Goal: Task Accomplishment & Management: Manage account settings

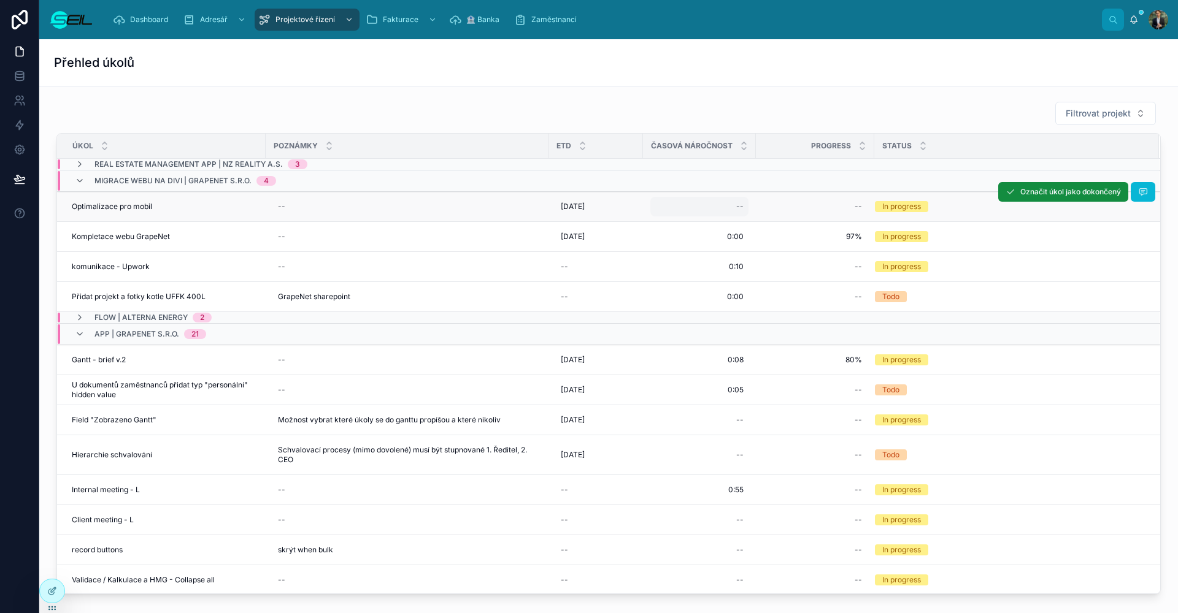
click at [728, 212] on div "--" at bounding box center [699, 207] width 98 height 20
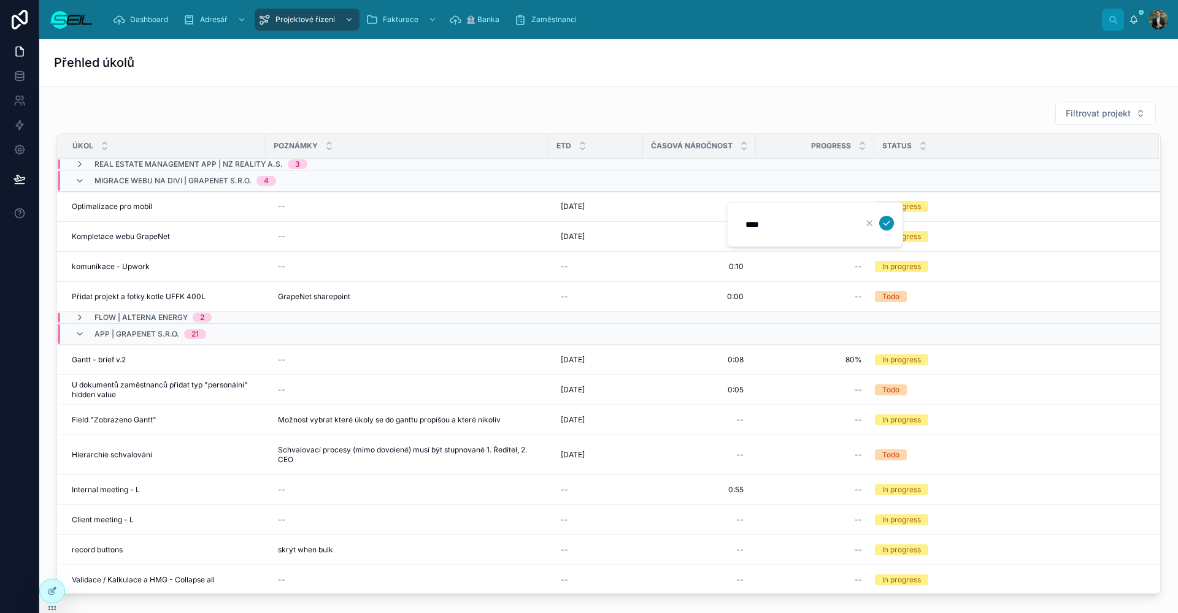
type input "****"
click at [883, 226] on icon "submit" at bounding box center [886, 223] width 10 height 10
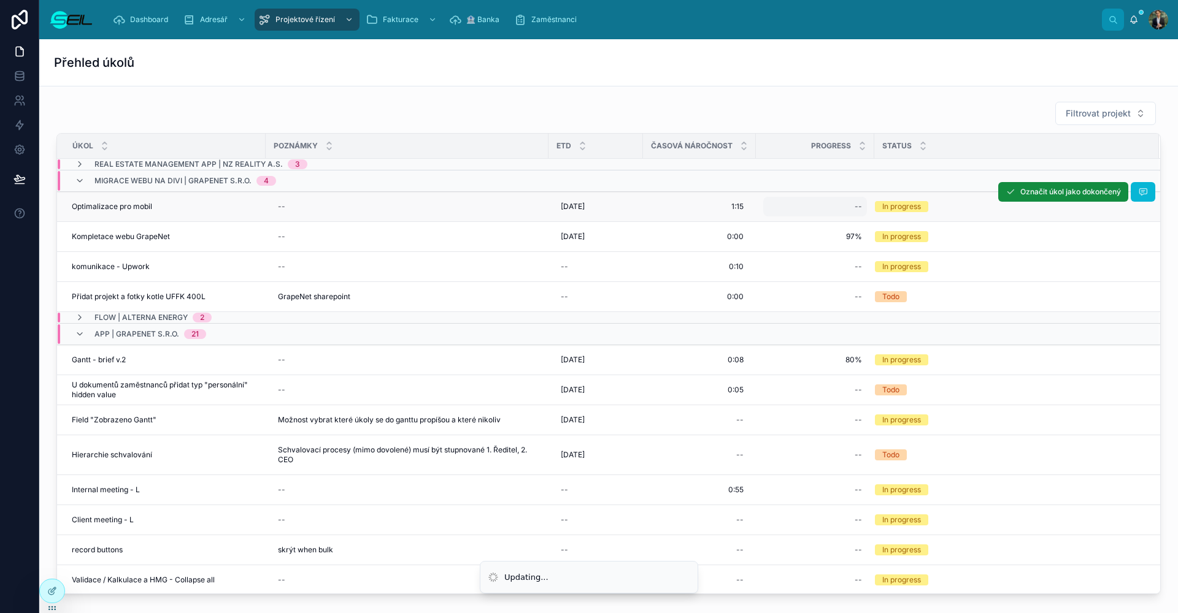
click at [803, 203] on div "--" at bounding box center [815, 207] width 104 height 20
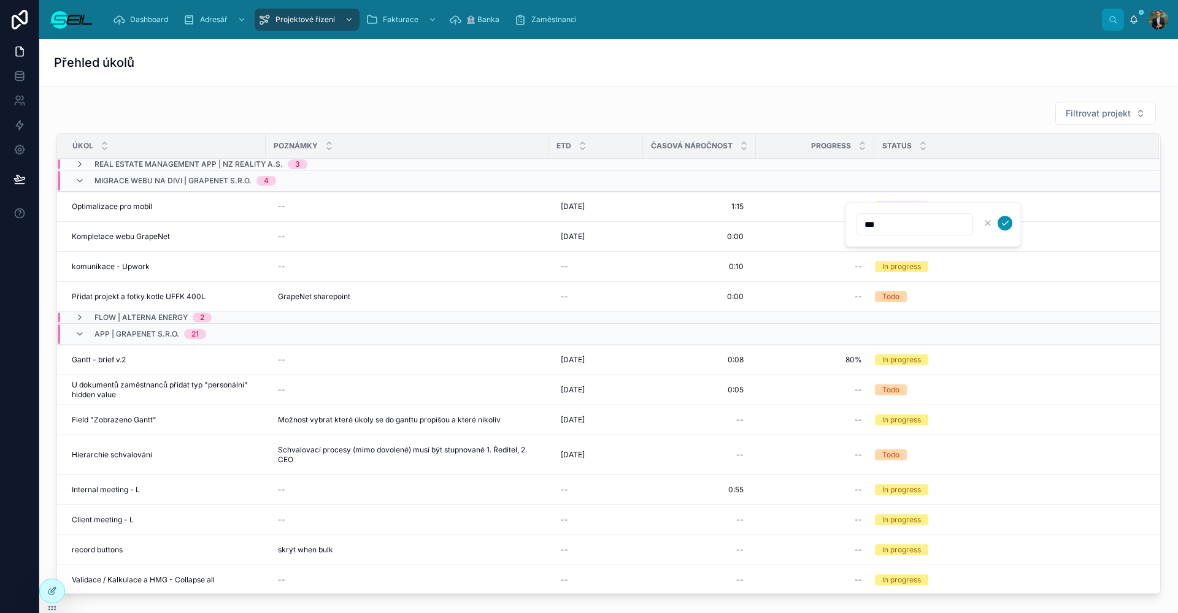
type input "***"
click at [1004, 224] on icon "submit" at bounding box center [1005, 223] width 10 height 10
click at [0, 0] on span "Označit úkol jako dokončený" at bounding box center [0, 0] width 0 height 0
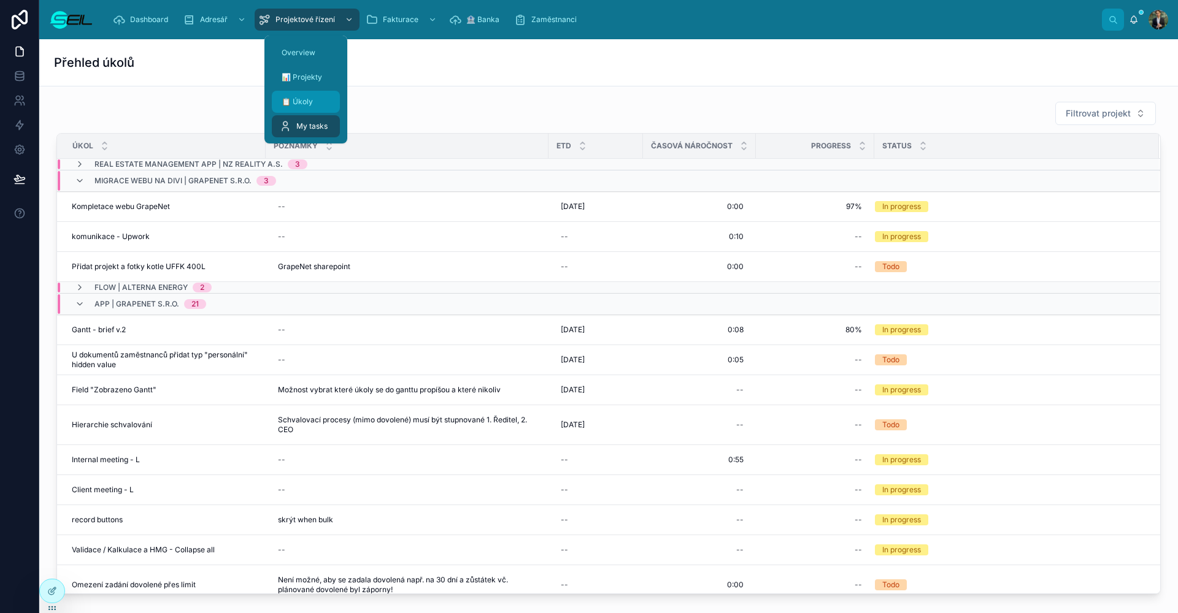
click at [302, 102] on span "📋 Úkoly" at bounding box center [297, 102] width 31 height 10
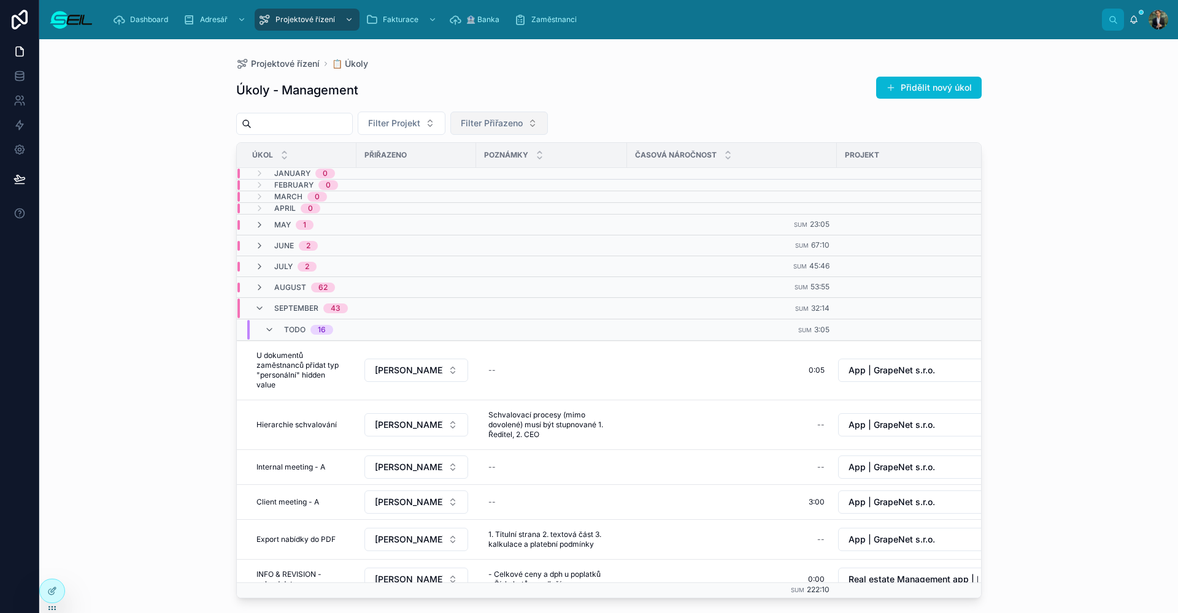
click at [523, 123] on span "Filter Přiřazeno" at bounding box center [492, 123] width 62 height 12
click at [499, 178] on span "[PERSON_NAME], BBA" at bounding box center [520, 173] width 93 height 12
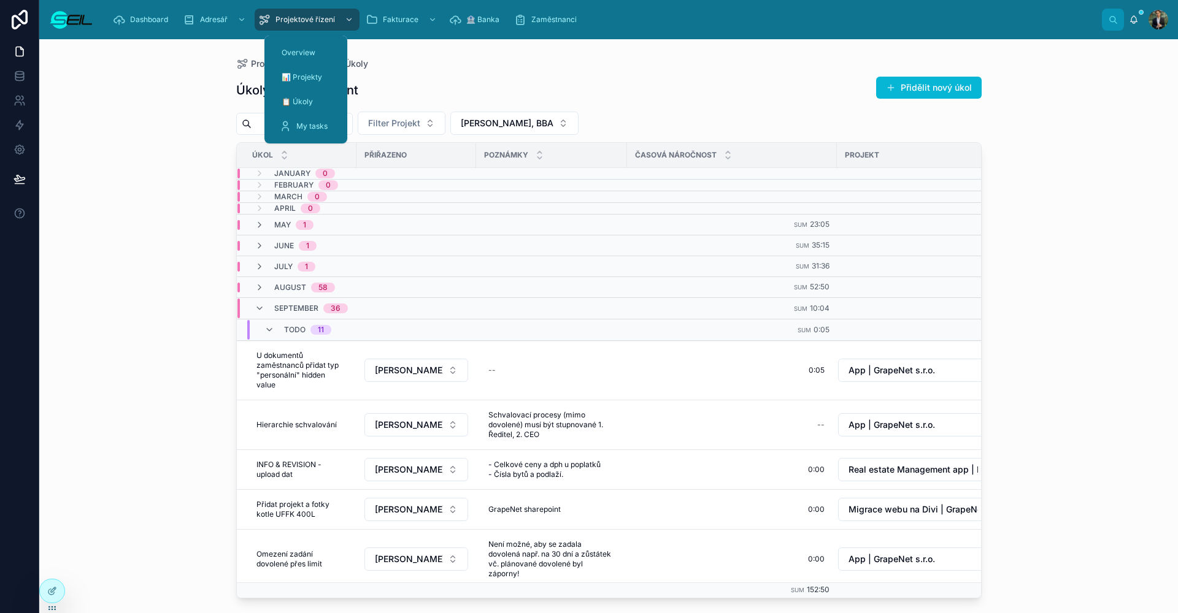
click at [312, 88] on div "📊 Projekty" at bounding box center [305, 77] width 83 height 25
click at [313, 95] on div "📋 Úkoly" at bounding box center [305, 102] width 53 height 20
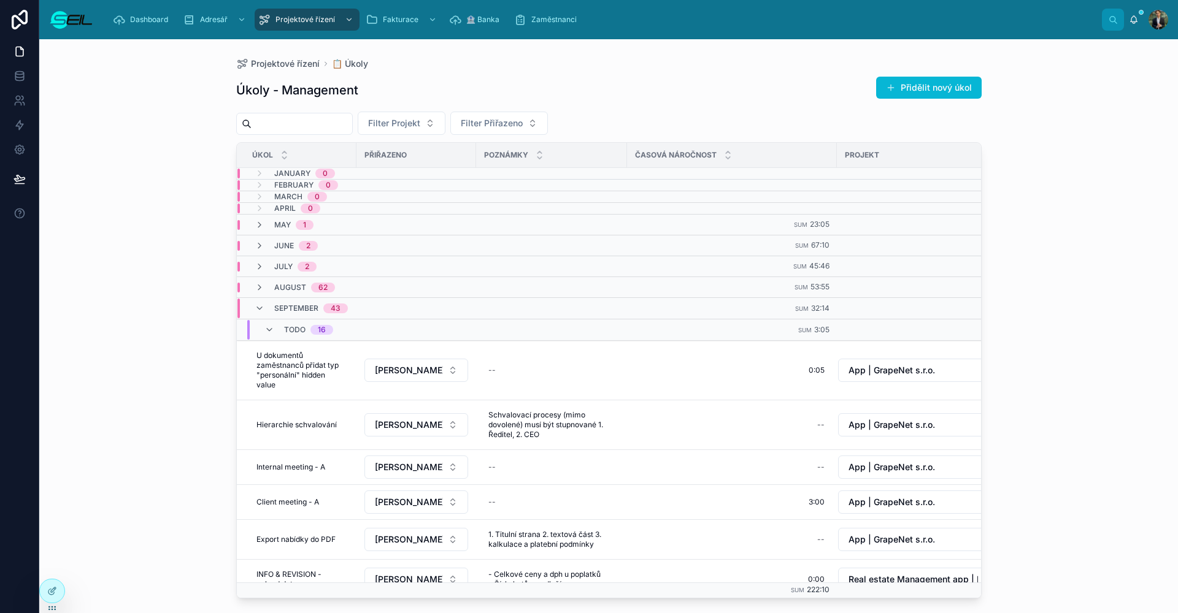
click at [608, 82] on div "Úkoly - Management Přidělit nový úkol" at bounding box center [608, 90] width 745 height 28
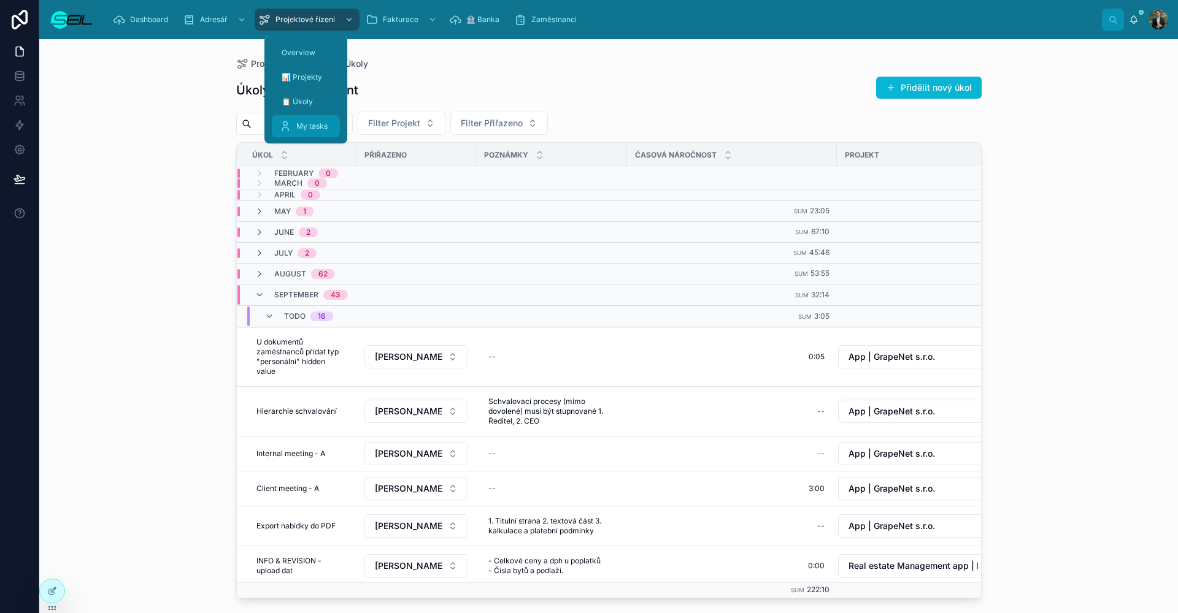
click at [307, 120] on div "My tasks" at bounding box center [305, 127] width 53 height 20
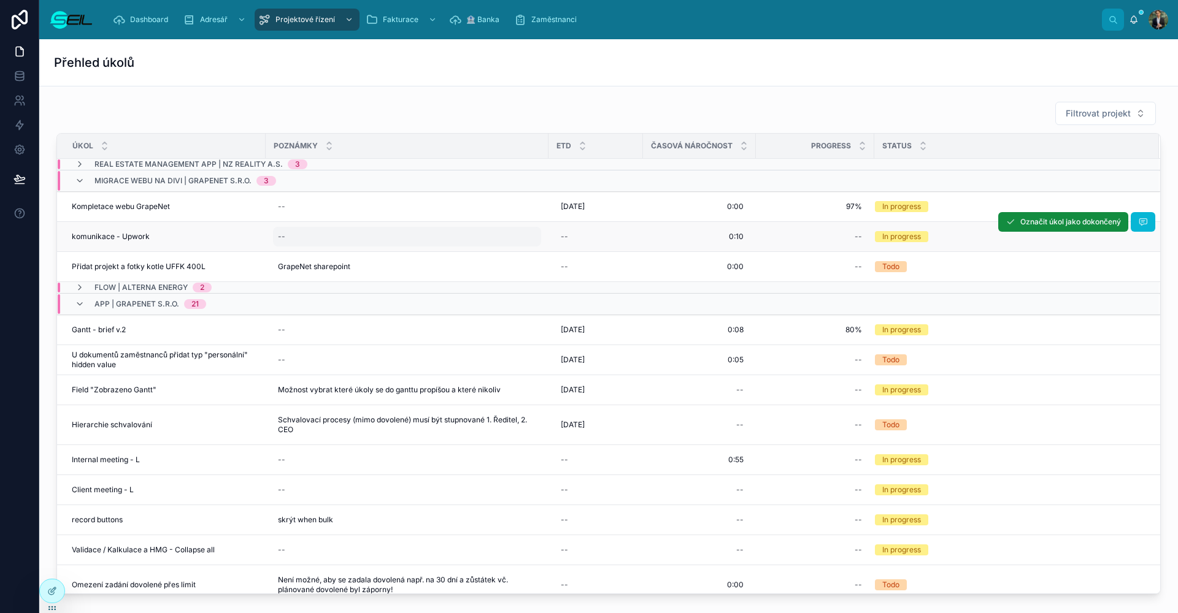
scroll to position [2, 0]
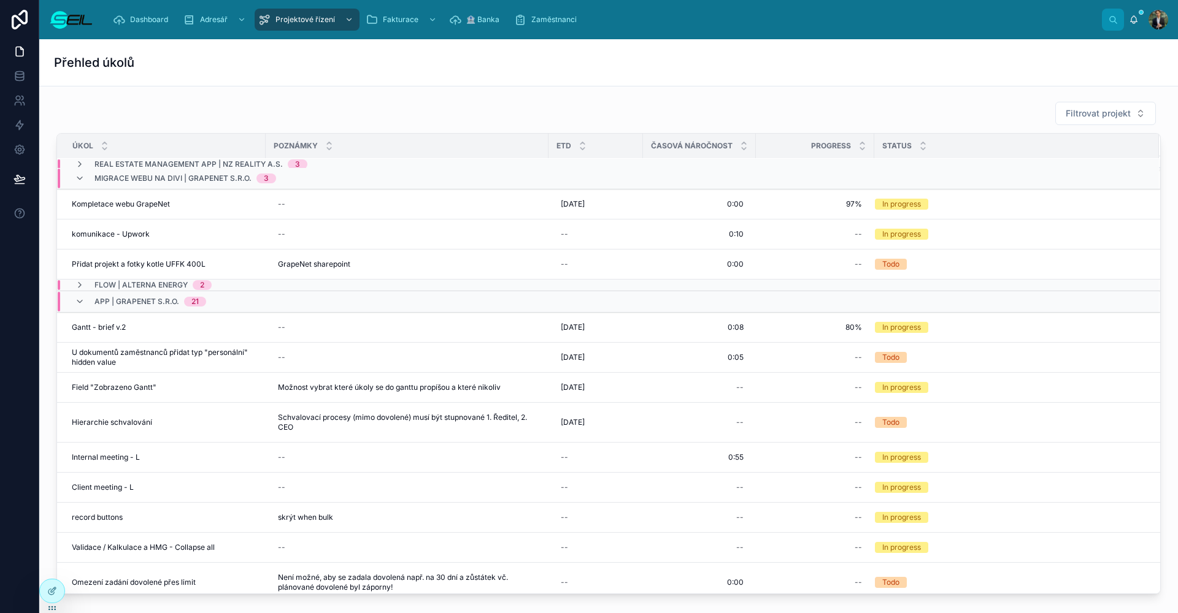
click at [93, 285] on div "Flow | Alterna Energy 2" at bounding box center [143, 285] width 137 height 10
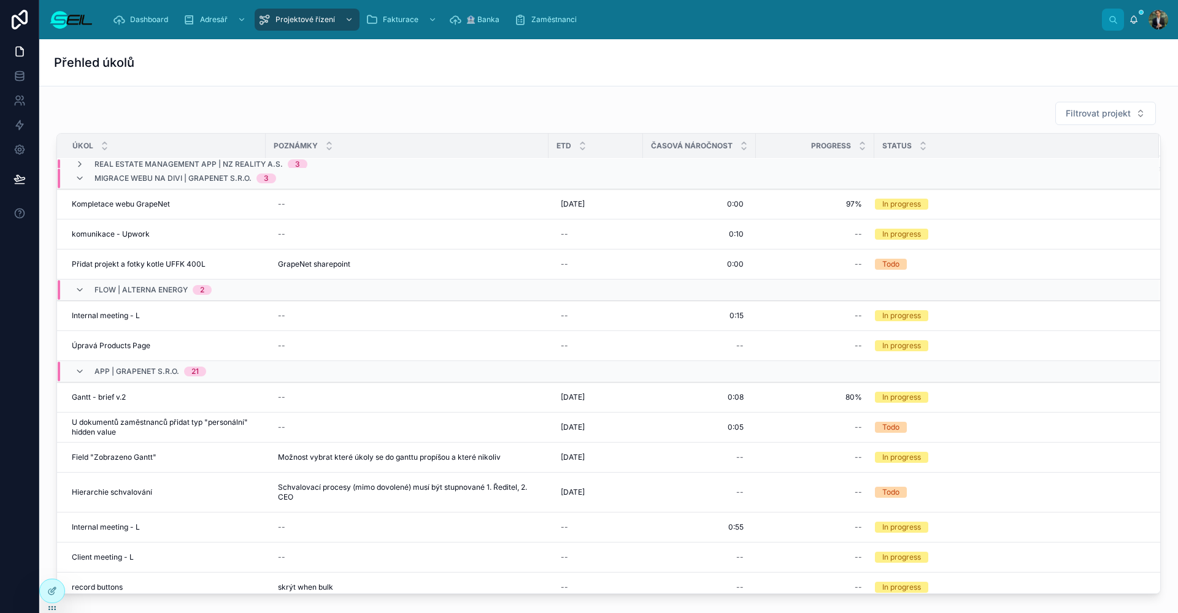
click at [91, 286] on div "Flow | Alterna Energy 2" at bounding box center [143, 290] width 137 height 20
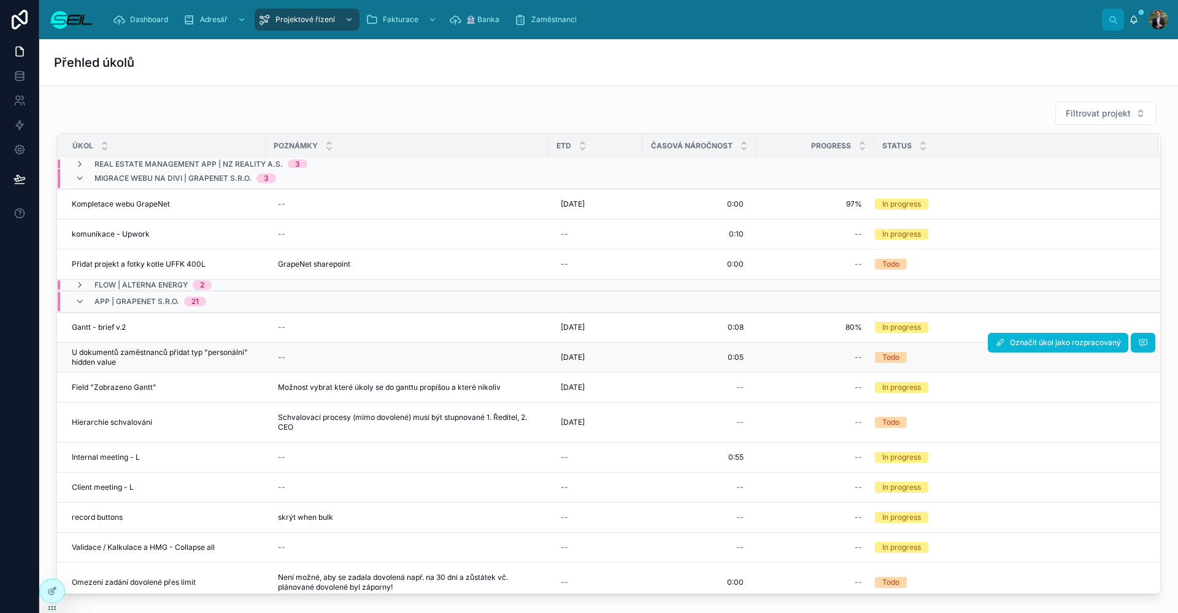
scroll to position [79, 0]
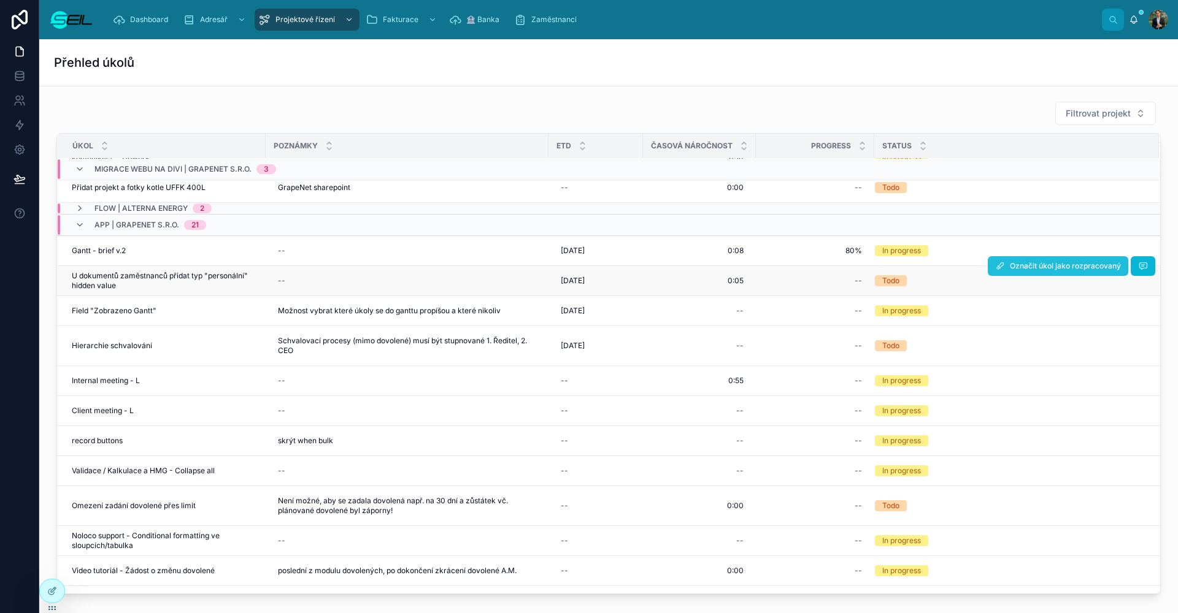
click at [1020, 264] on span "Označit úkol jako rozpracovaný" at bounding box center [1065, 266] width 111 height 10
click at [0, 0] on span "Označit úkol jako dokončený" at bounding box center [0, 0] width 0 height 0
